Goal: Transaction & Acquisition: Purchase product/service

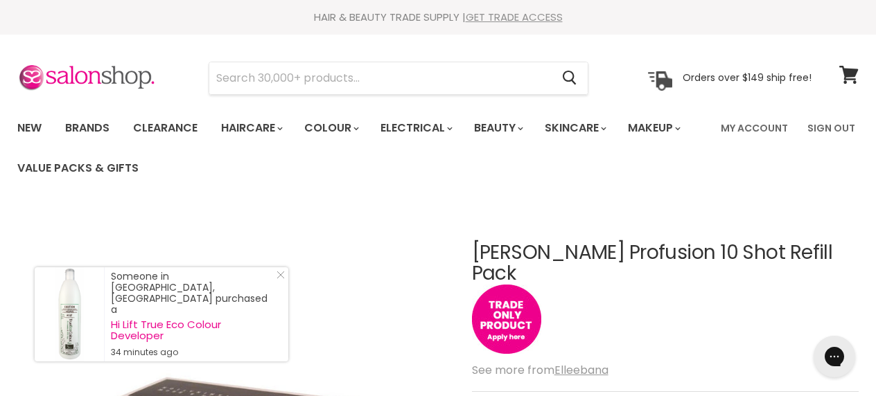
click at [520, 14] on link "GET TRADE ACCESS" at bounding box center [514, 17] width 97 height 15
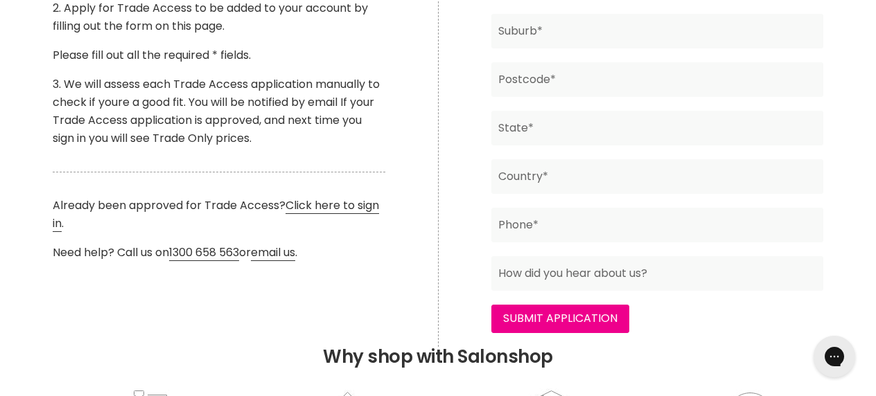
scroll to position [542, 0]
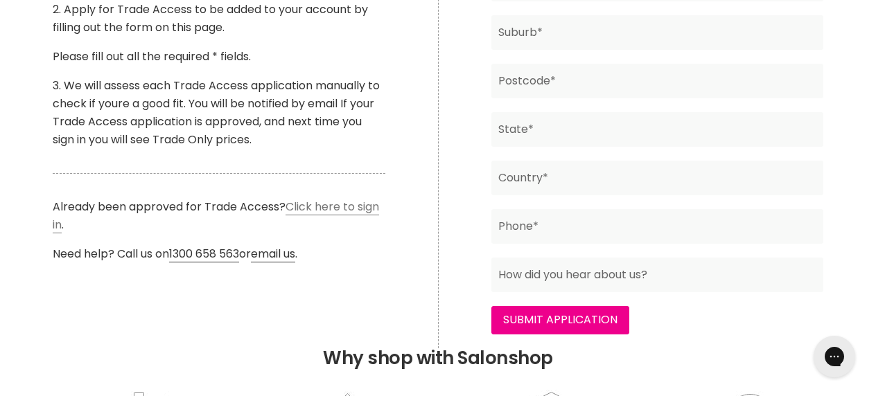
click at [351, 227] on link "Click here to sign in" at bounding box center [216, 216] width 326 height 35
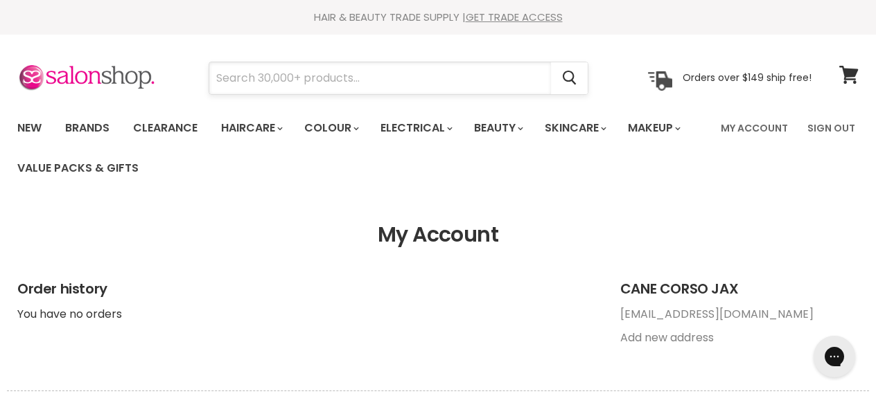
click at [386, 71] on input "Search" at bounding box center [380, 78] width 342 height 32
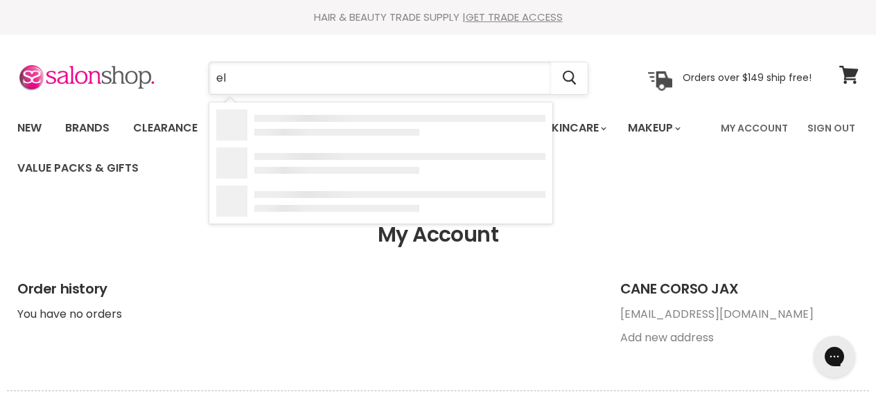
type input "e"
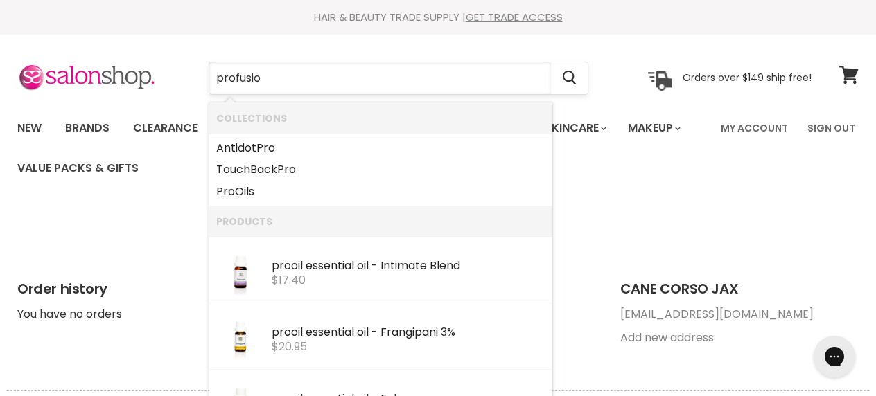
type input "profusion"
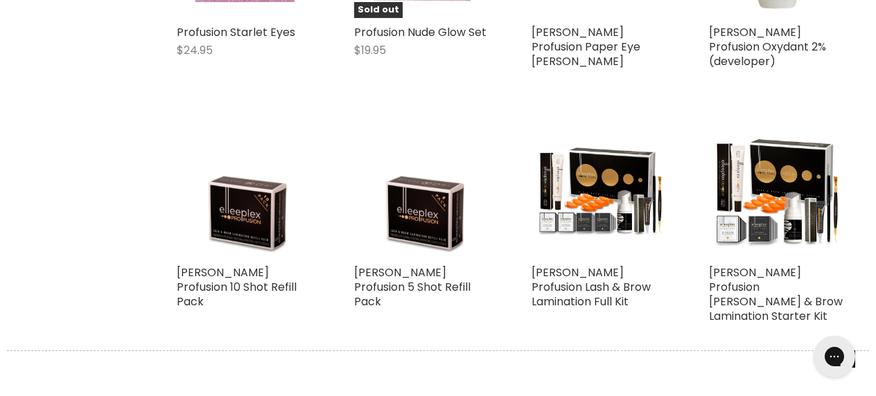
scroll to position [474, 0]
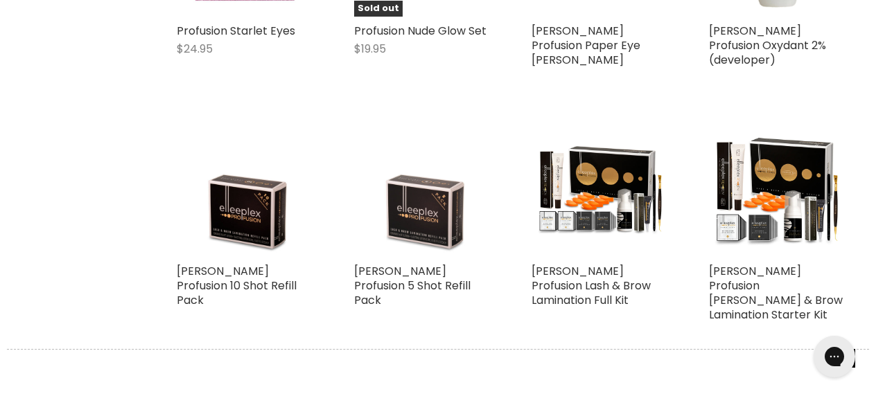
click at [425, 217] on img "Main content" at bounding box center [422, 189] width 136 height 136
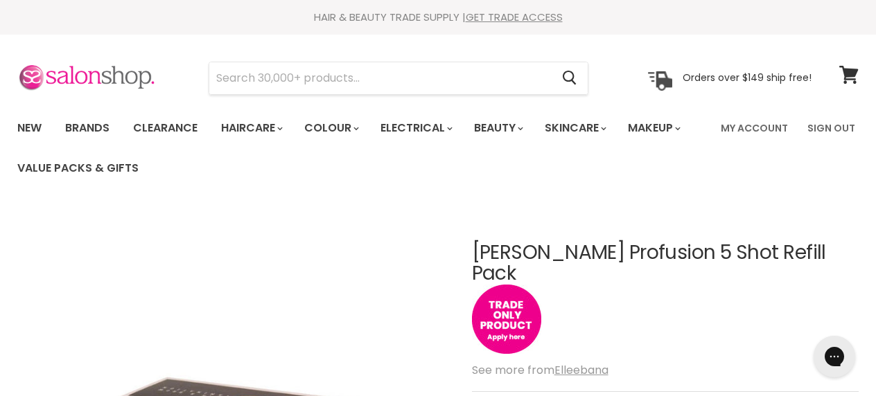
click at [119, 82] on img at bounding box center [86, 78] width 139 height 29
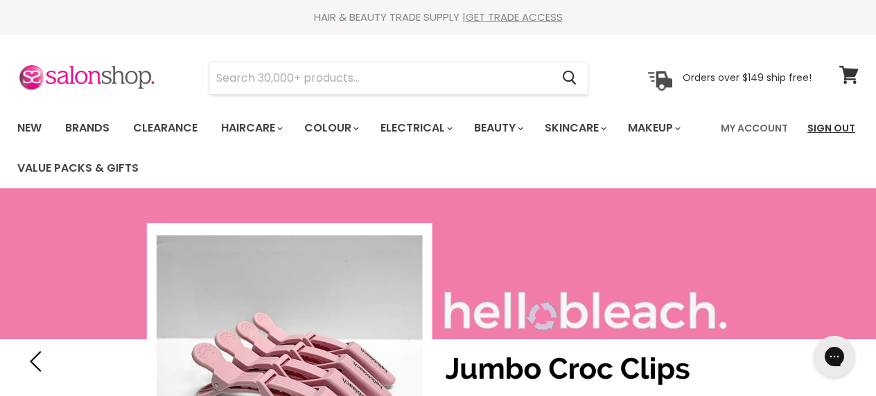
click at [828, 125] on link "Sign Out" at bounding box center [831, 128] width 64 height 29
click at [814, 130] on link "Sign Out" at bounding box center [831, 128] width 64 height 29
click at [840, 129] on link "Sign In" at bounding box center [837, 128] width 53 height 29
